Goal: Check status

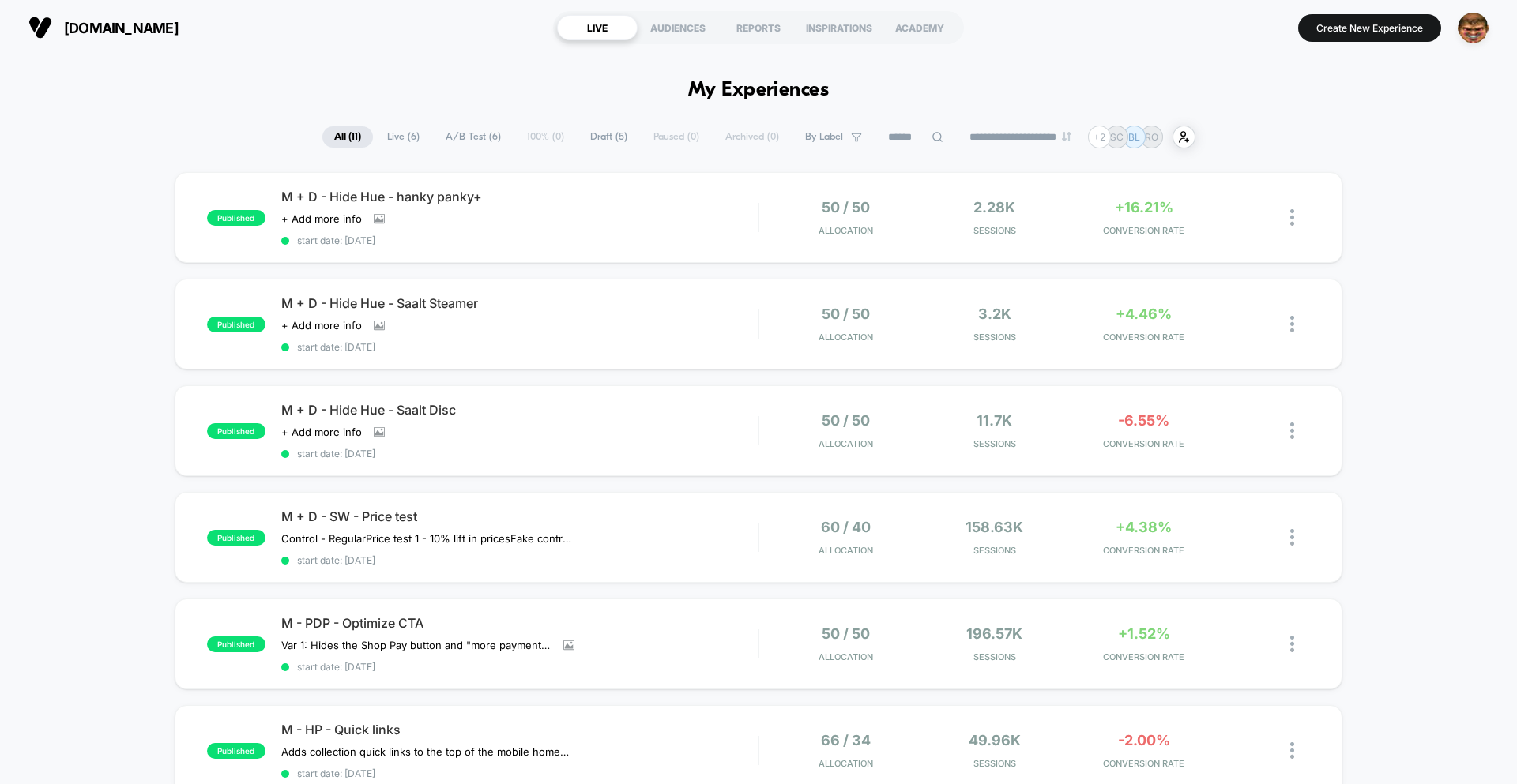
click at [881, 139] on input at bounding box center [915, 137] width 79 height 19
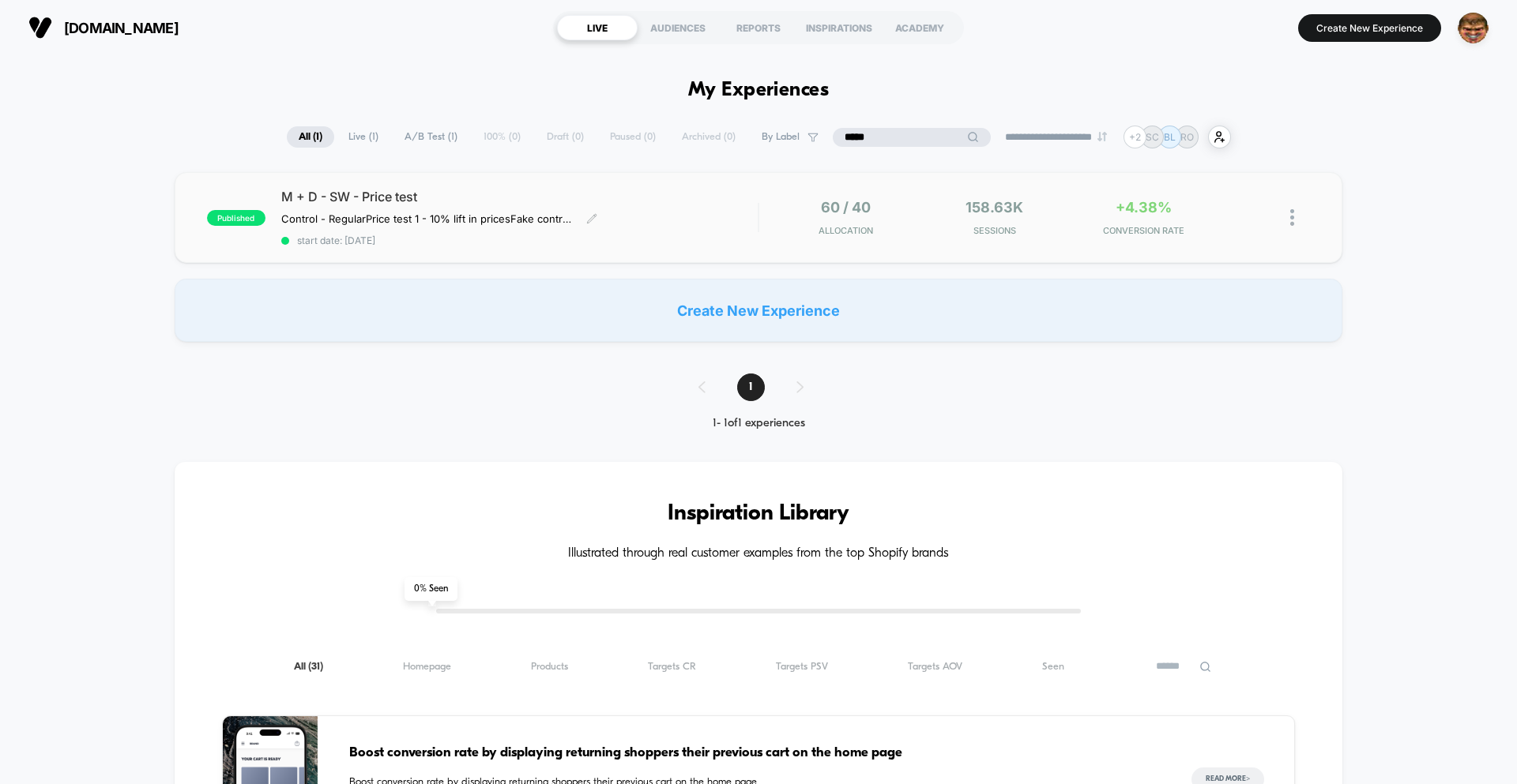
type input "*****"
click at [636, 246] on span "start date: 8/27/2025" at bounding box center [519, 240] width 476 height 12
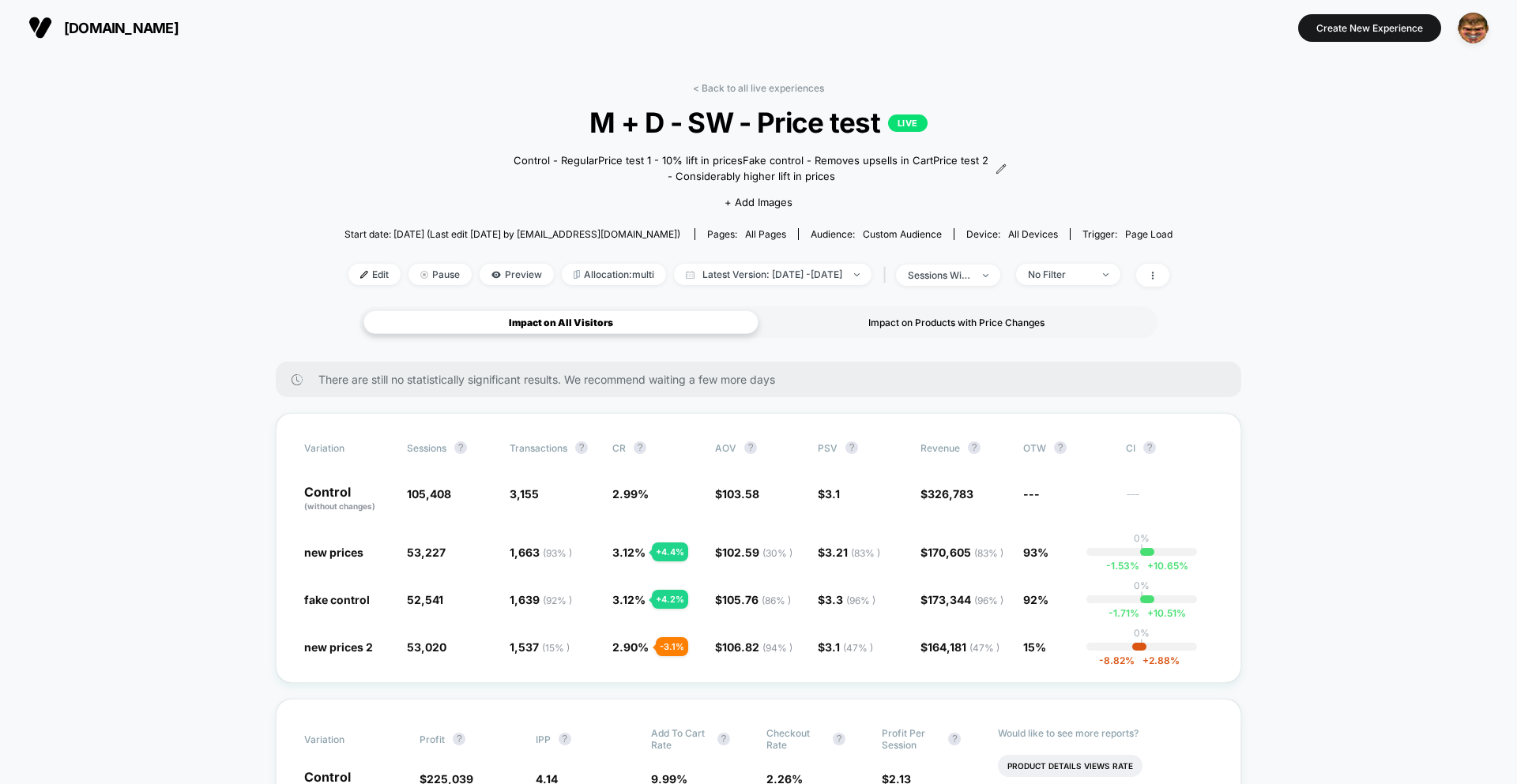
click at [906, 320] on div "Impact on Products with Price Changes" at bounding box center [956, 322] width 395 height 24
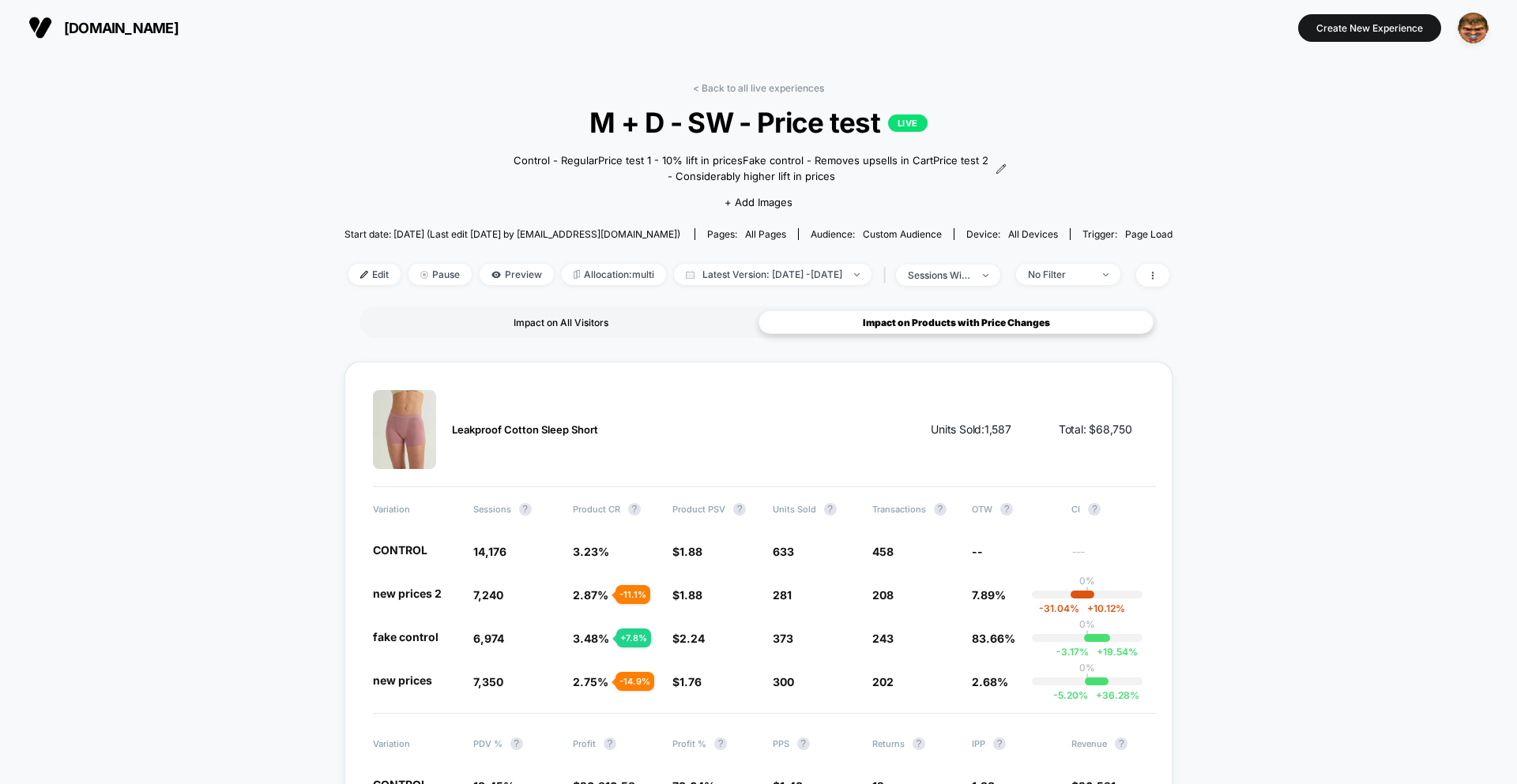
click at [558, 321] on div "Impact on All Visitors" at bounding box center [561, 322] width 395 height 24
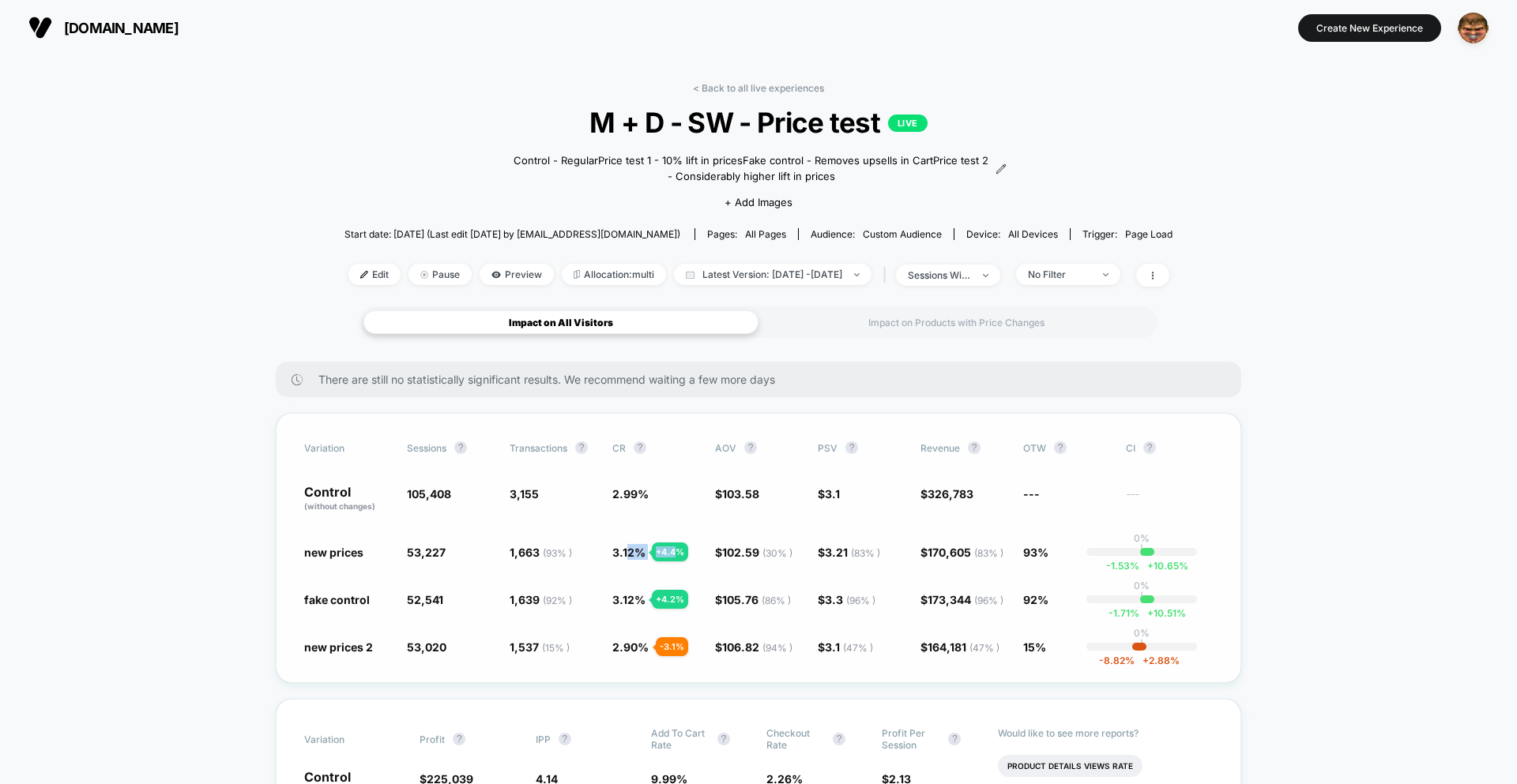
drag, startPoint x: 679, startPoint y: 550, endPoint x: 626, endPoint y: 551, distance: 53.0
click at [626, 551] on span "3.12 % + 4.4 %" at bounding box center [628, 552] width 33 height 13
click at [687, 554] on div "+ 4.4 %" at bounding box center [670, 552] width 36 height 19
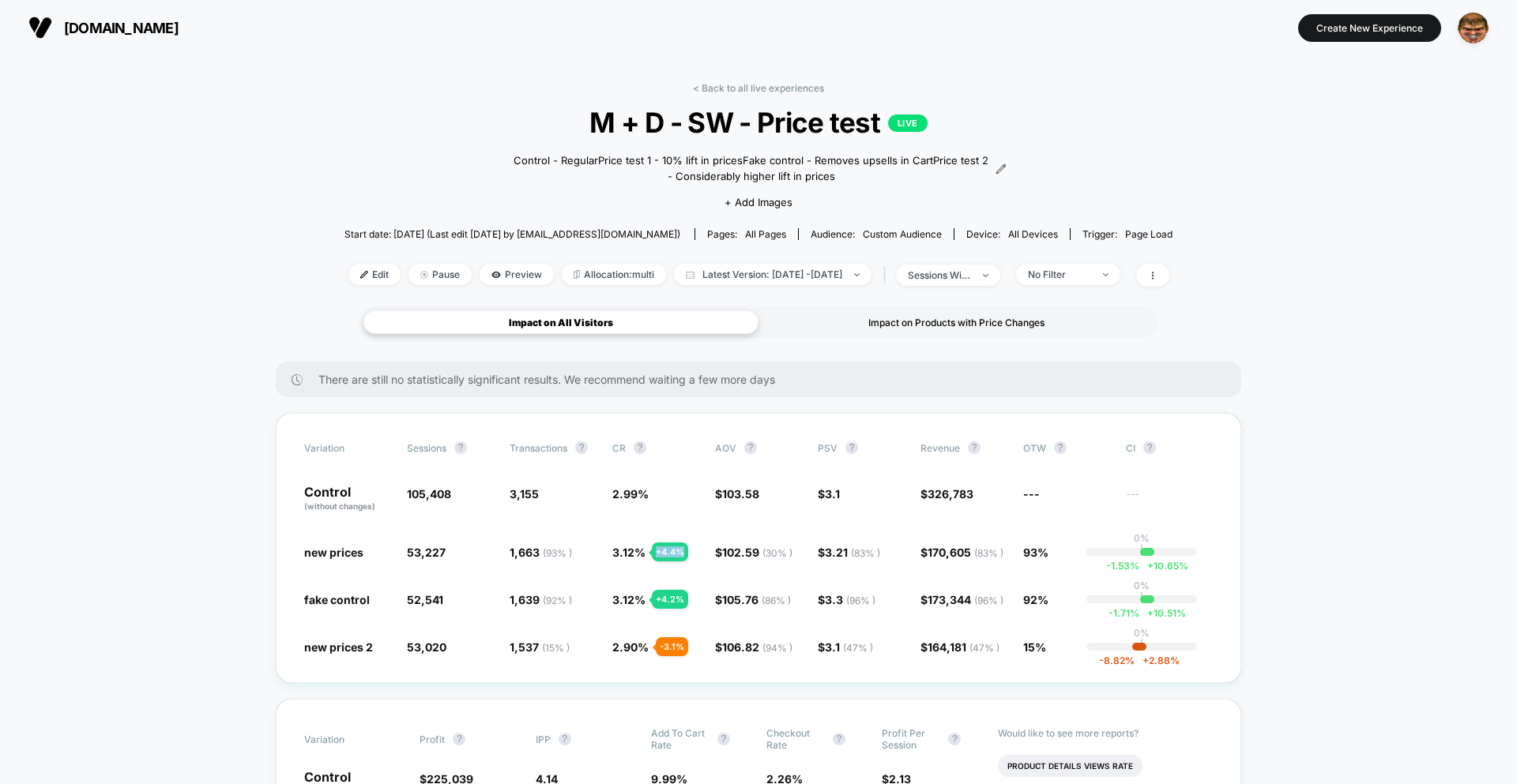
click at [928, 319] on div "Impact on Products with Price Changes" at bounding box center [956, 322] width 395 height 24
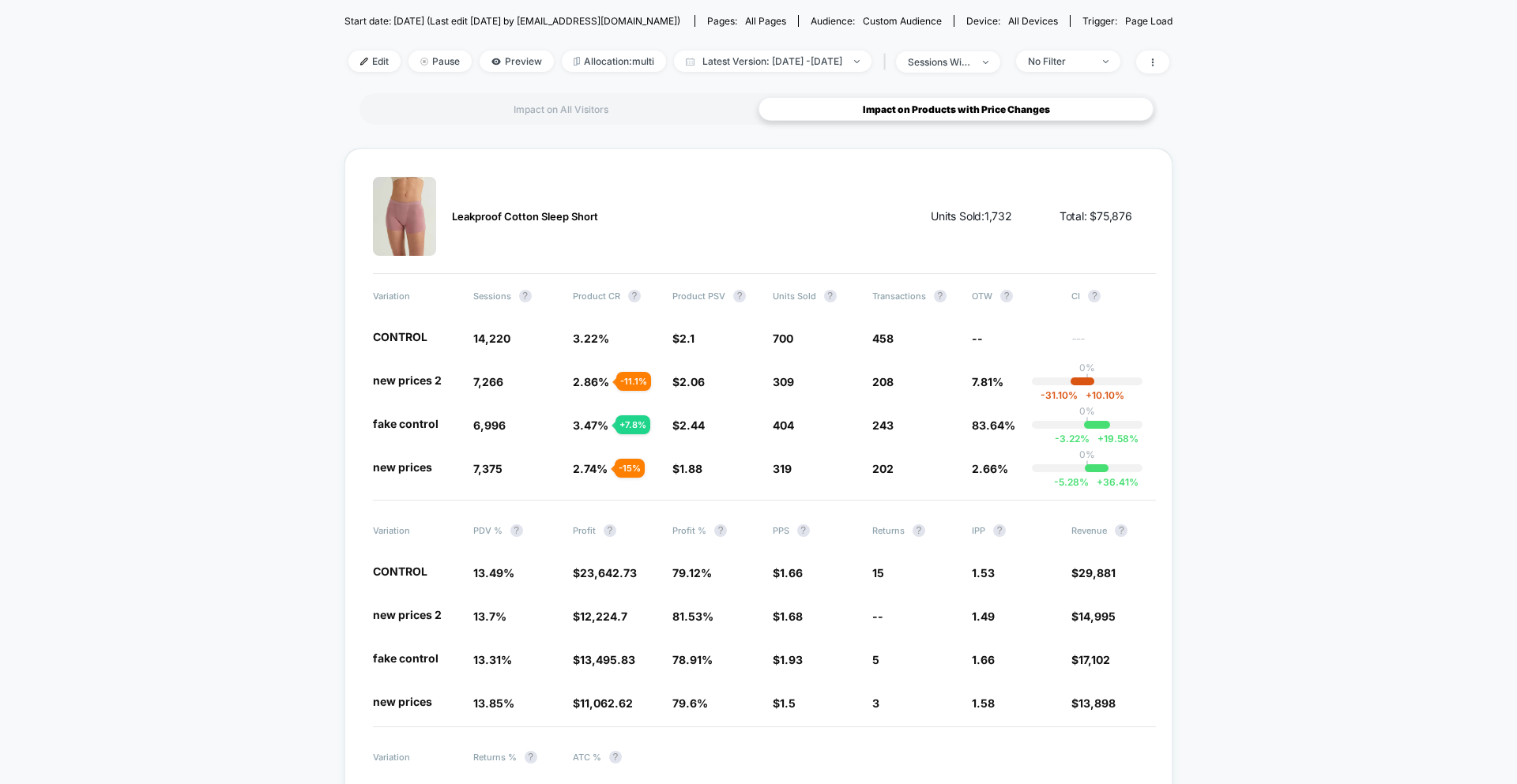
scroll to position [112, 0]
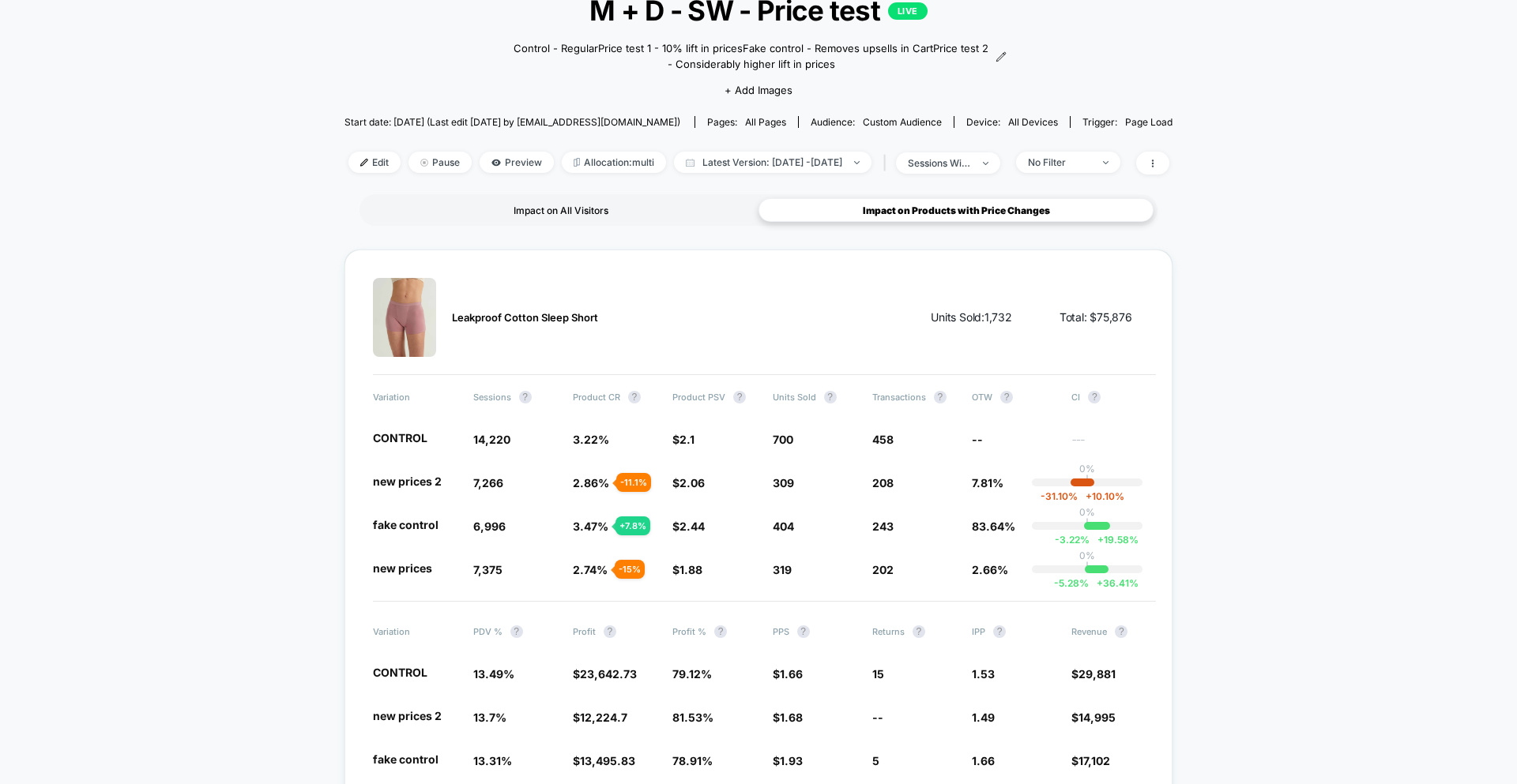
drag, startPoint x: 641, startPoint y: 207, endPoint x: 649, endPoint y: 208, distance: 8.1
click at [641, 207] on div "Impact on All Visitors" at bounding box center [561, 210] width 395 height 24
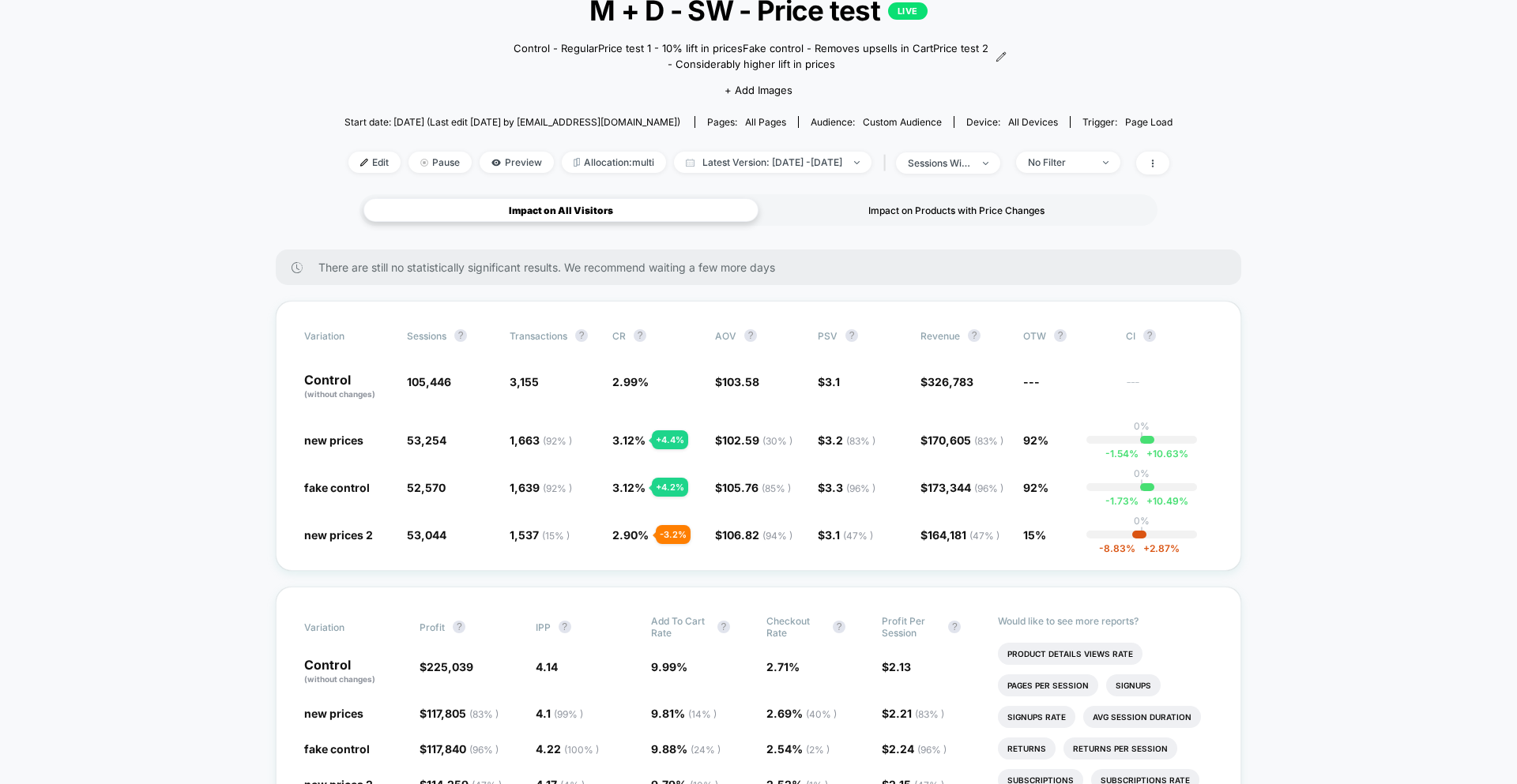
click at [952, 213] on div "Impact on Products with Price Changes" at bounding box center [956, 210] width 395 height 24
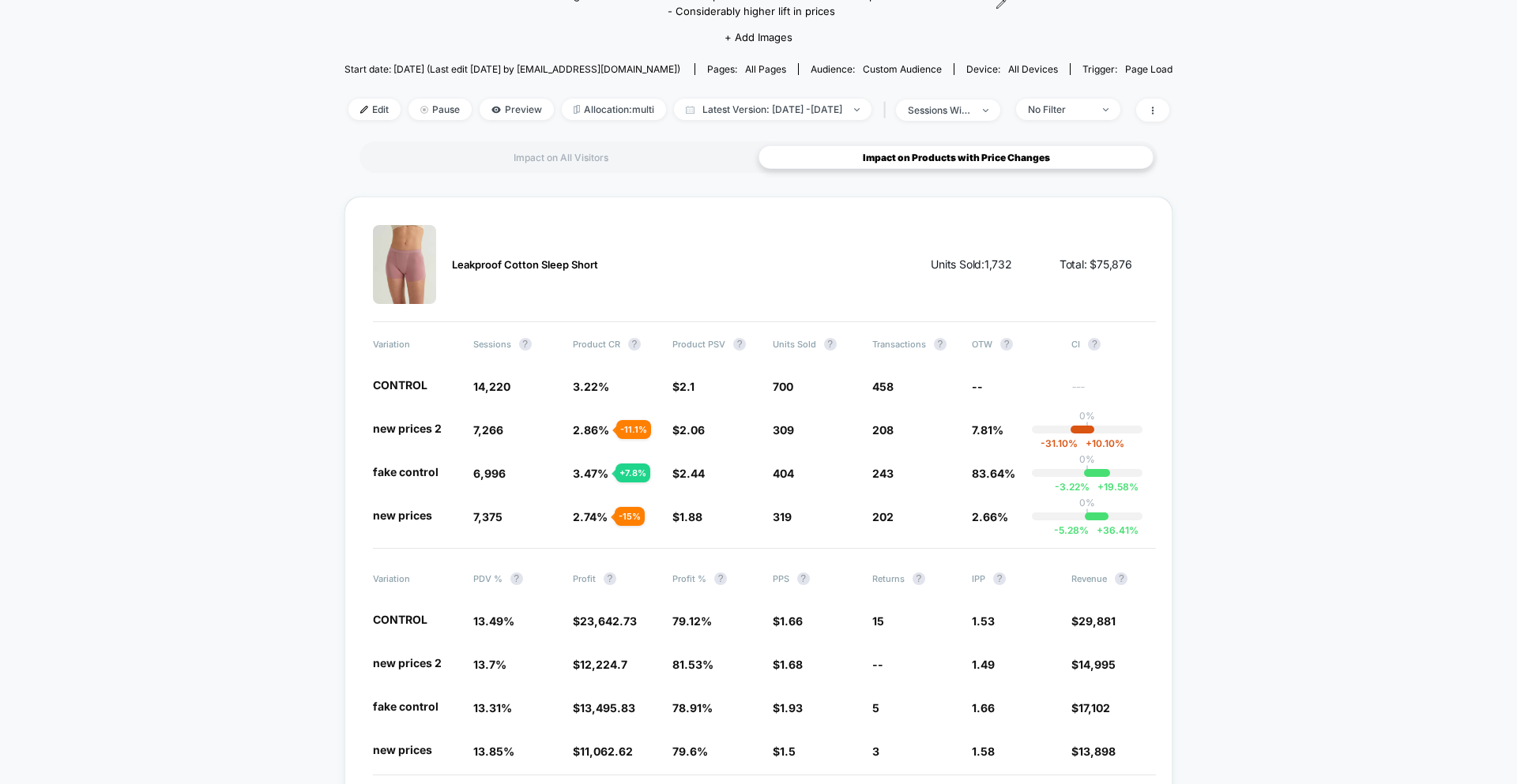
scroll to position [132, 0]
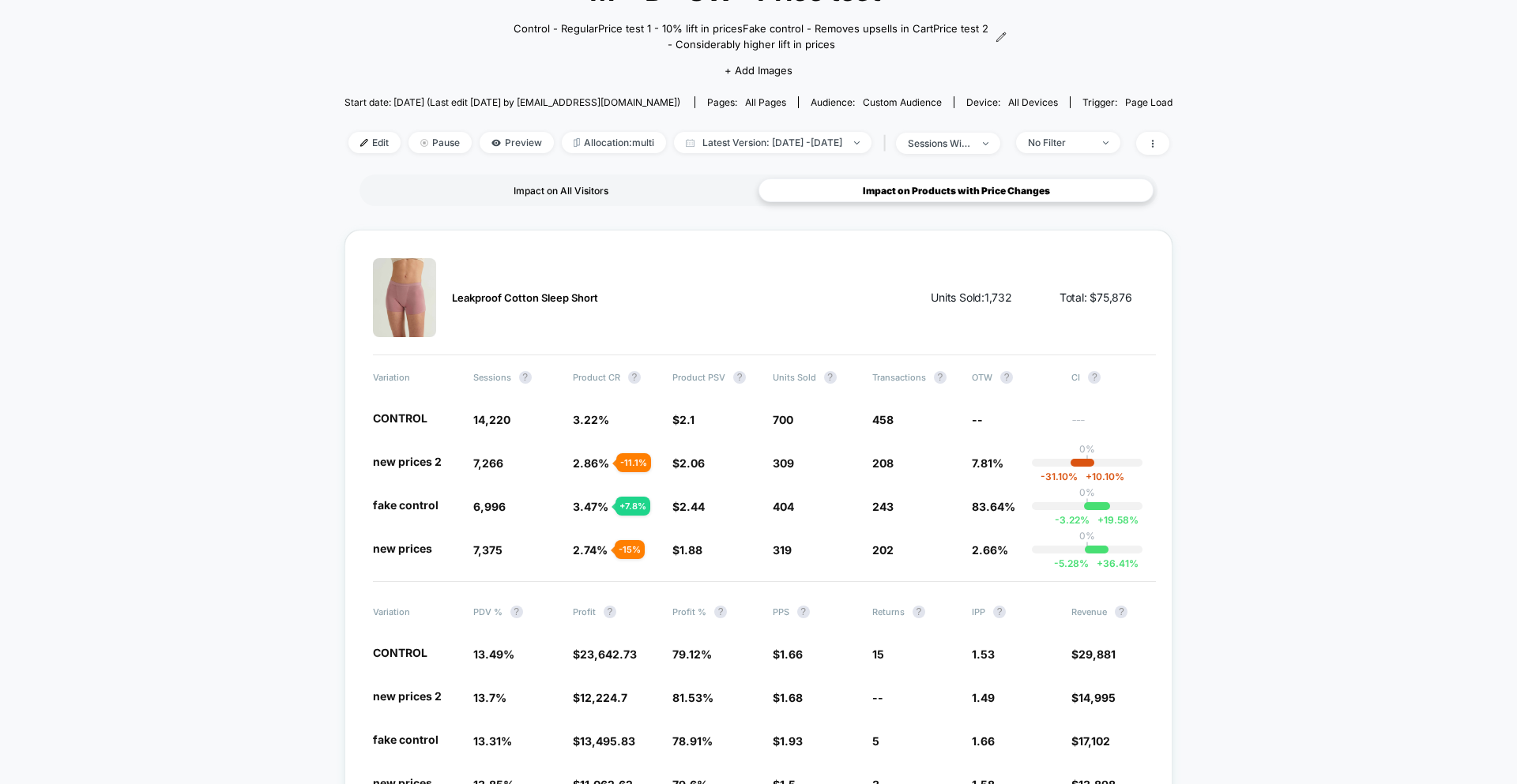
click at [599, 179] on div "Impact on All Visitors" at bounding box center [561, 191] width 395 height 24
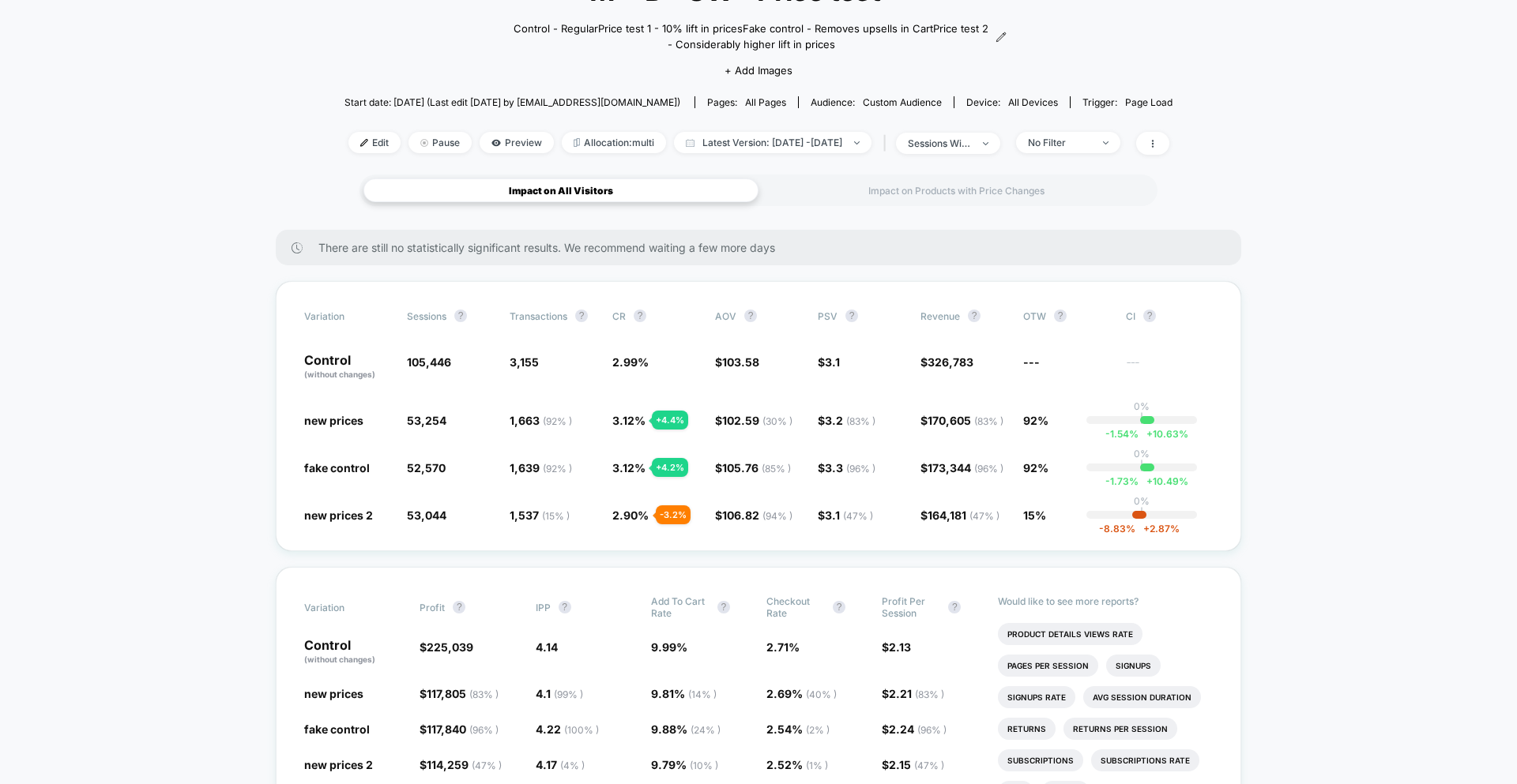
click at [955, 195] on div "Impact on Products with Price Changes" at bounding box center [956, 191] width 395 height 24
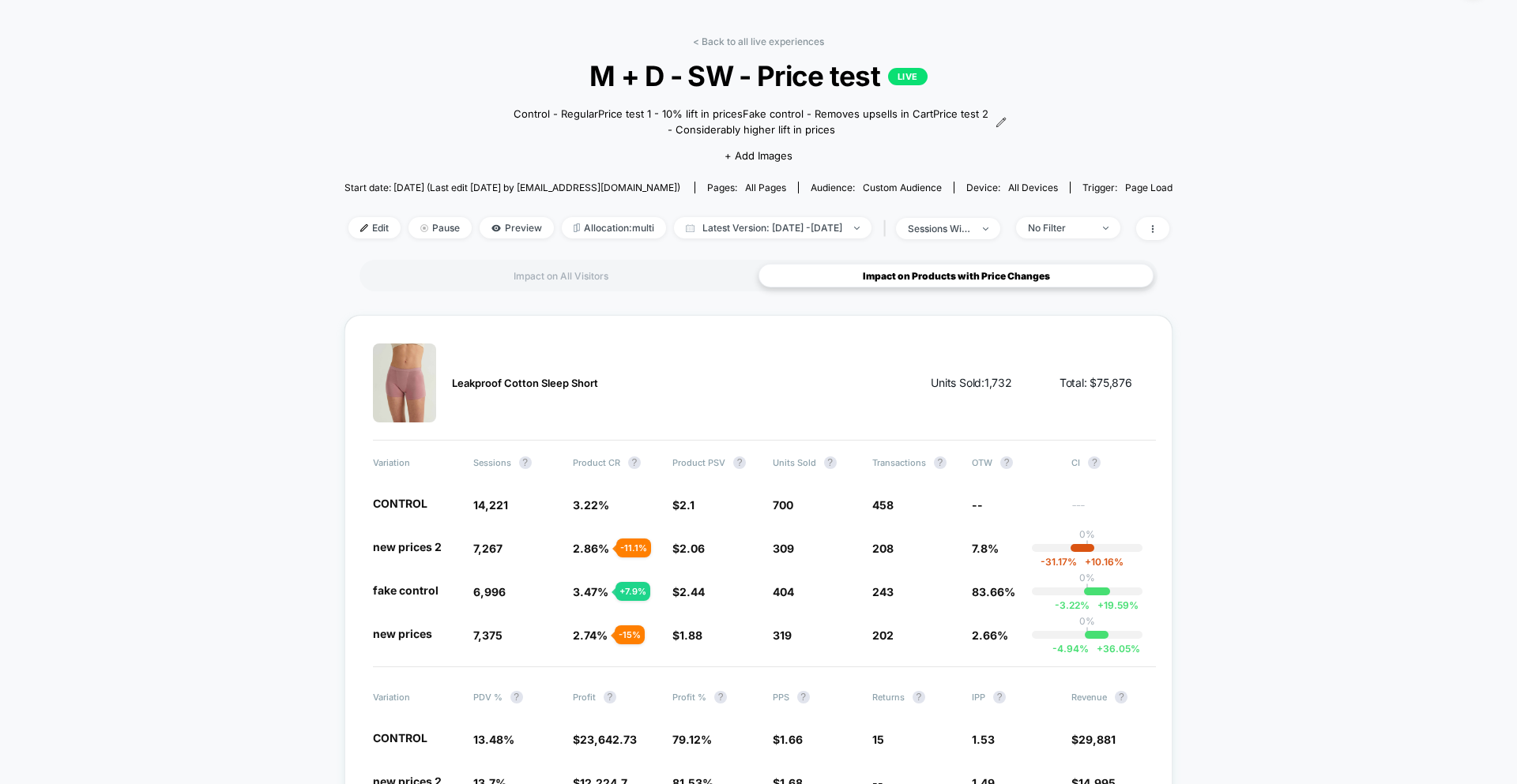
scroll to position [2, 0]
